Goal: Communication & Community: Answer question/provide support

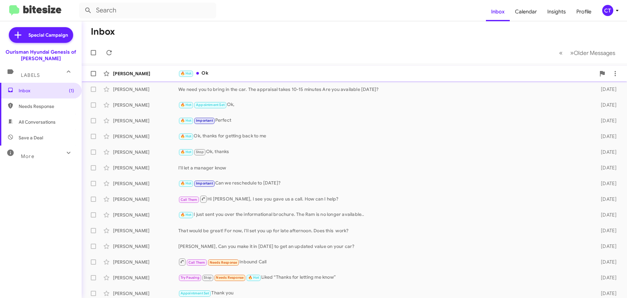
click at [274, 66] on span "Andy Lee 🔥 Hot Ok 22 minutes ago" at bounding box center [355, 74] width 546 height 16
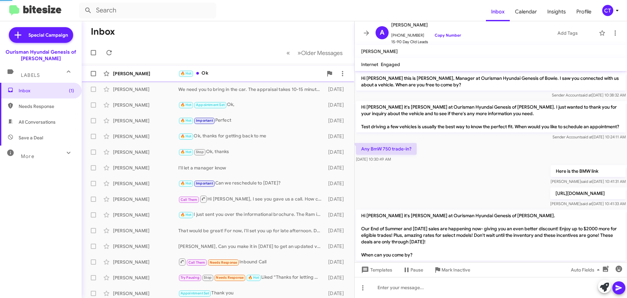
scroll to position [187, 0]
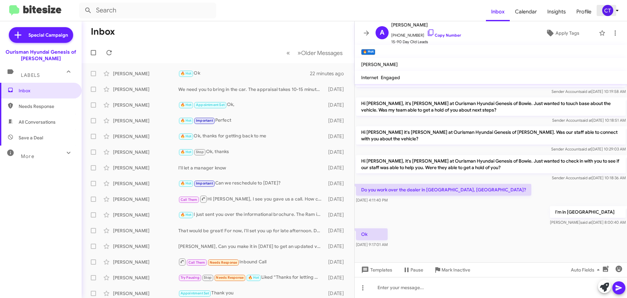
click at [618, 9] on icon at bounding box center [618, 11] width 8 height 8
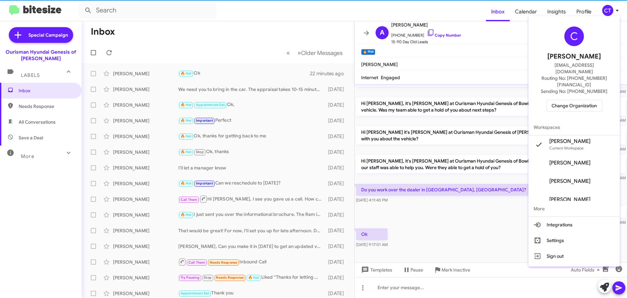
click at [574, 100] on span "Change Organization" at bounding box center [574, 105] width 45 height 11
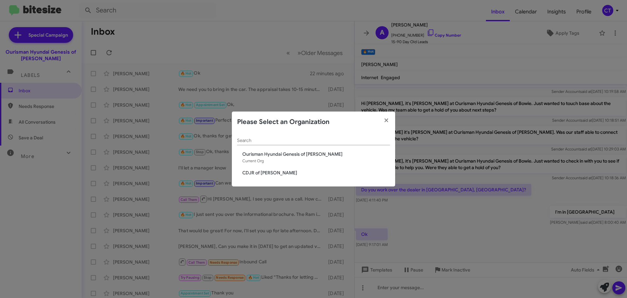
click at [267, 173] on span "CDJR of Bowie" at bounding box center [316, 172] width 148 height 7
